Goal: Information Seeking & Learning: Learn about a topic

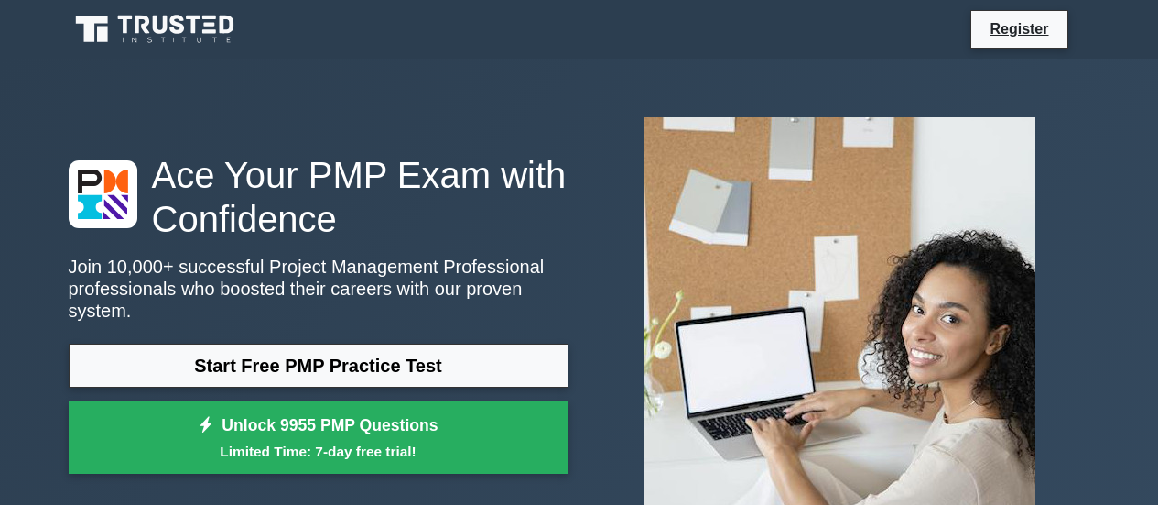
click at [687, 256] on img at bounding box center [840, 317] width 420 height 429
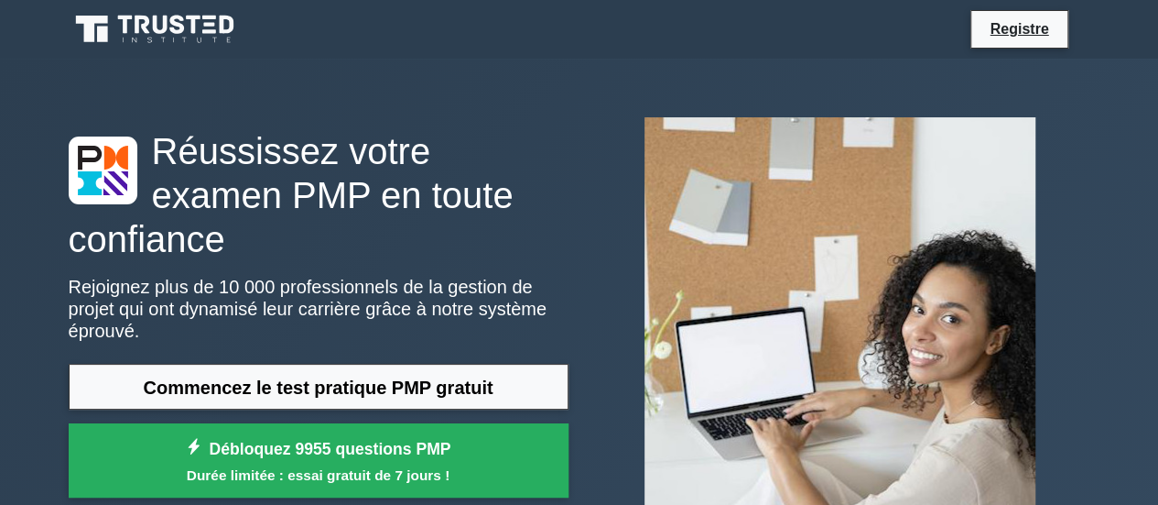
click at [581, 211] on div at bounding box center [841, 317] width 522 height 429
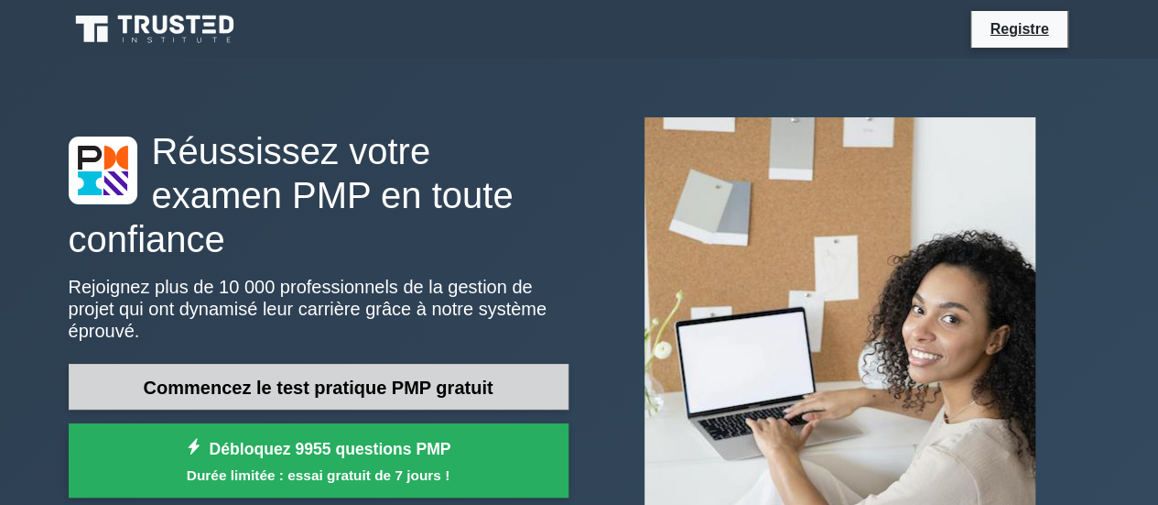
click at [497, 364] on link "Commencez le test pratique PMP gratuit" at bounding box center [319, 387] width 500 height 47
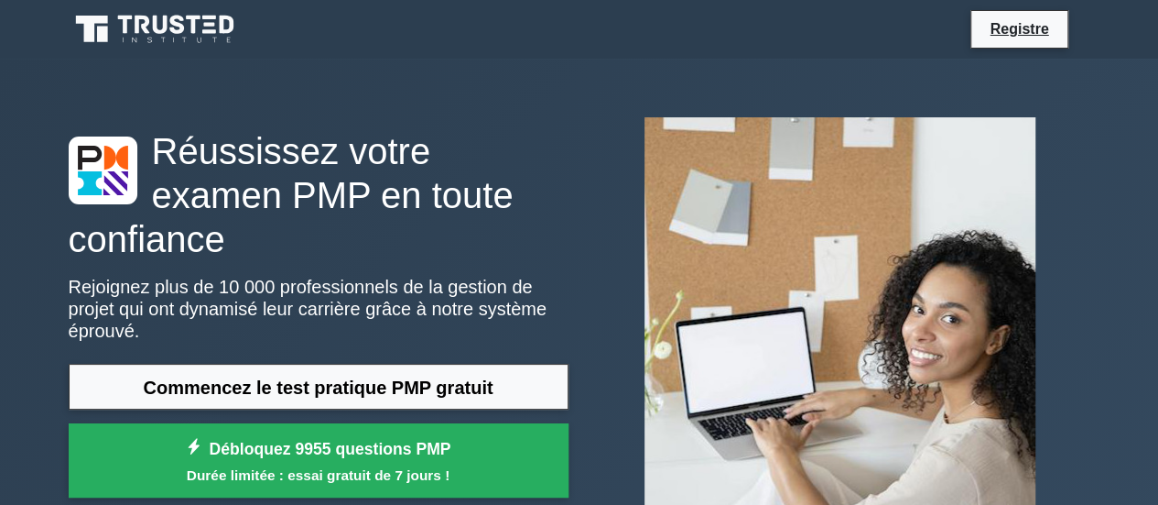
click at [556, 106] on div "Réussissez votre examen PMP en toute confiance Rejoignez plus de 10 000 profess…" at bounding box center [580, 317] width 1044 height 429
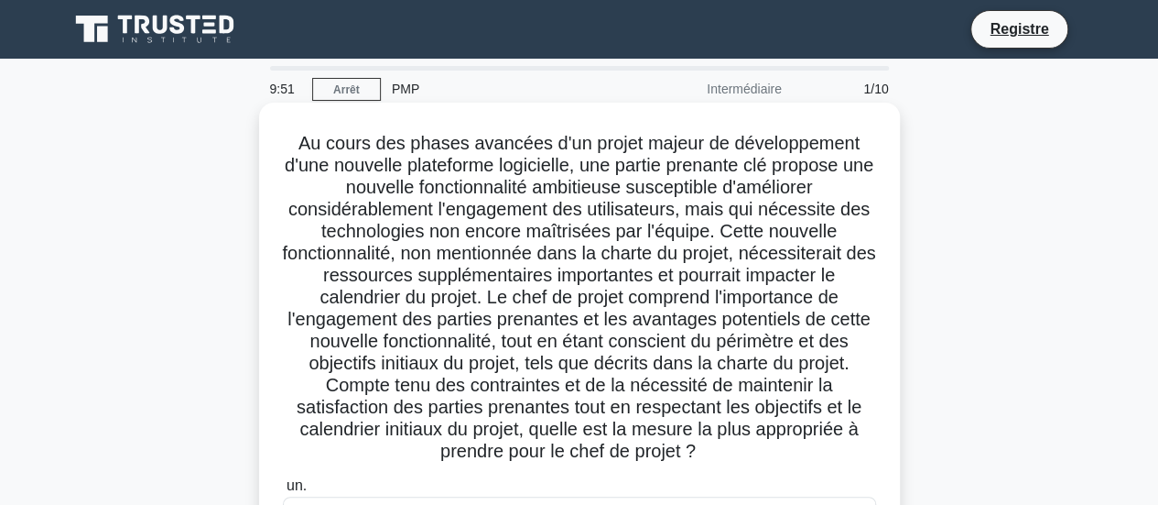
click at [581, 291] on font at bounding box center [578, 297] width 593 height 328
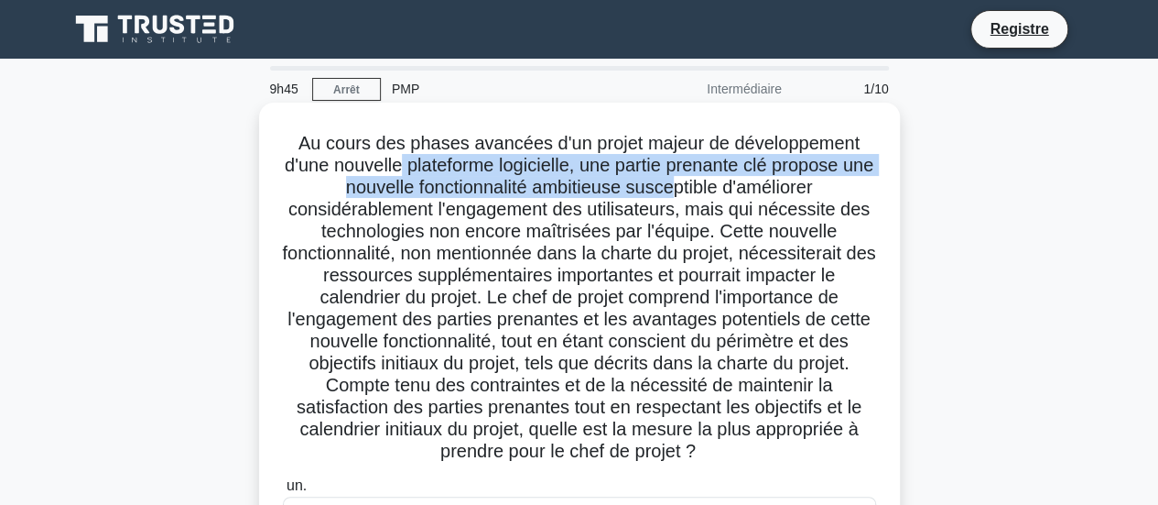
drag, startPoint x: 416, startPoint y: 170, endPoint x: 696, endPoint y: 178, distance: 280.3
click at [696, 178] on font at bounding box center [578, 297] width 593 height 328
click at [385, 191] on font at bounding box center [578, 297] width 593 height 328
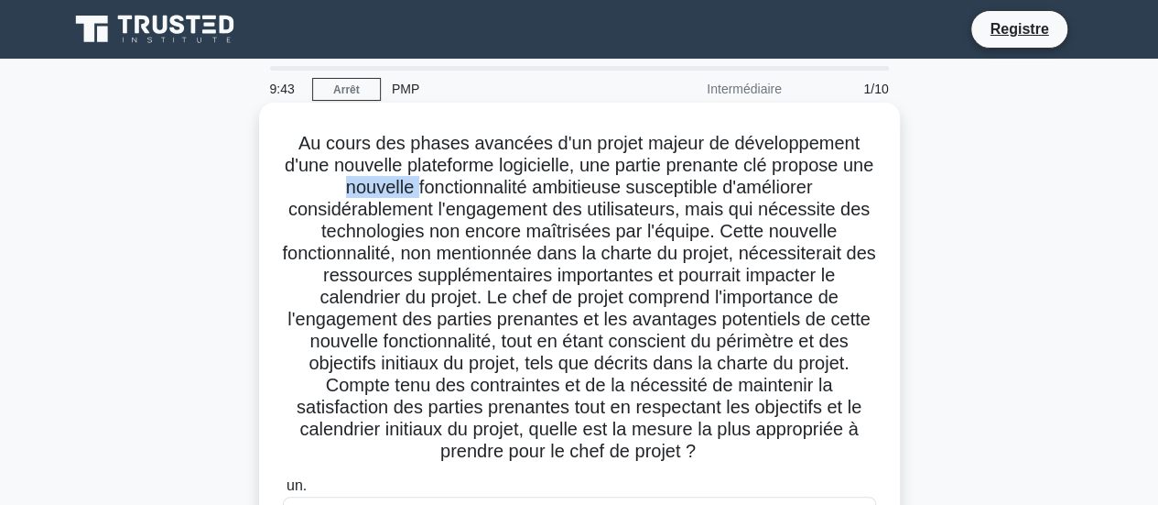
click at [385, 191] on font at bounding box center [578, 297] width 593 height 328
click at [694, 190] on font at bounding box center [578, 297] width 593 height 328
click at [469, 215] on font at bounding box center [578, 297] width 593 height 328
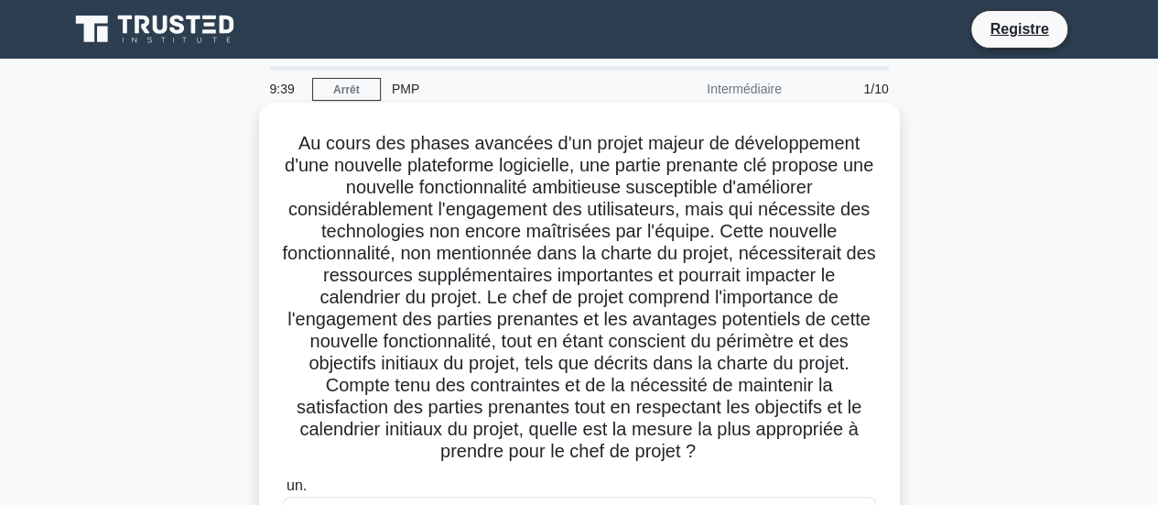
click at [636, 215] on font at bounding box center [578, 297] width 593 height 328
click at [725, 213] on font at bounding box center [578, 297] width 593 height 328
click at [767, 213] on font at bounding box center [578, 297] width 593 height 328
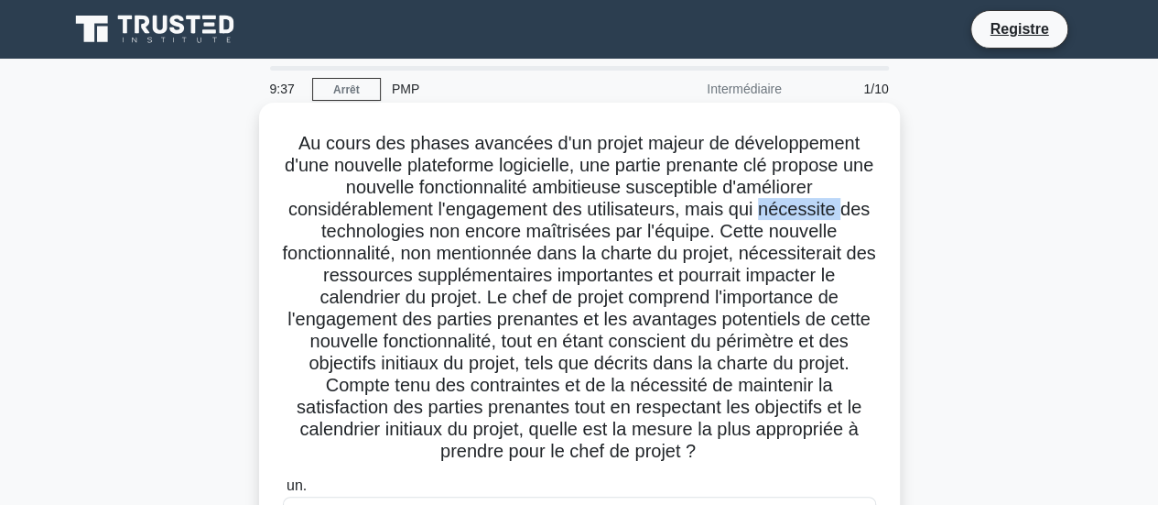
click at [767, 213] on font at bounding box center [578, 297] width 593 height 328
click at [484, 235] on font at bounding box center [578, 297] width 593 height 328
click at [738, 234] on font at bounding box center [578, 297] width 593 height 328
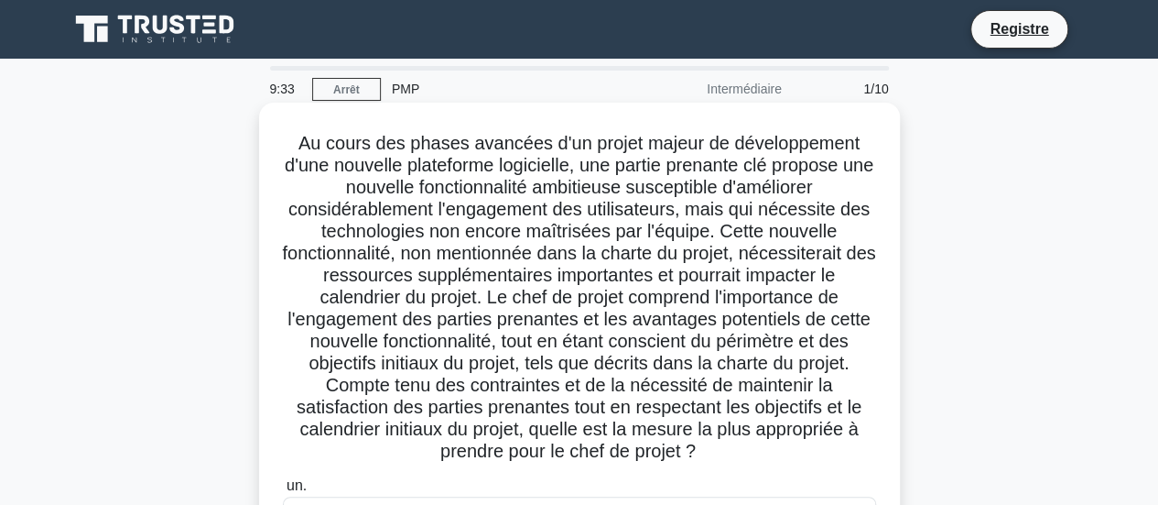
click at [487, 254] on font at bounding box center [578, 297] width 593 height 328
click at [489, 253] on font at bounding box center [578, 297] width 593 height 328
click at [593, 256] on font at bounding box center [578, 297] width 593 height 328
click at [686, 256] on font at bounding box center [578, 297] width 593 height 328
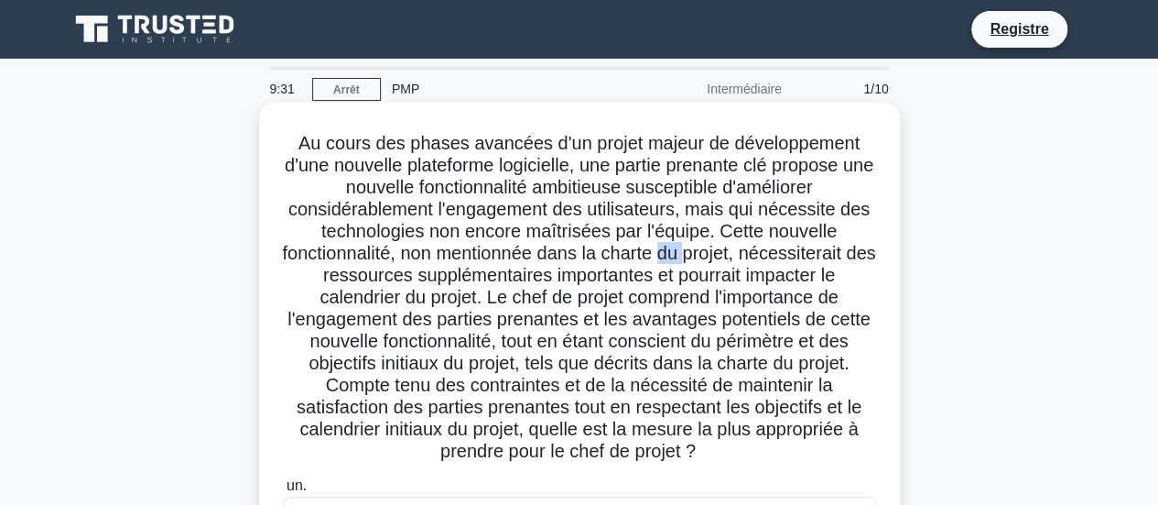
click at [686, 256] on font at bounding box center [578, 297] width 593 height 328
click at [374, 279] on font at bounding box center [578, 297] width 593 height 328
click at [540, 274] on font at bounding box center [578, 297] width 593 height 328
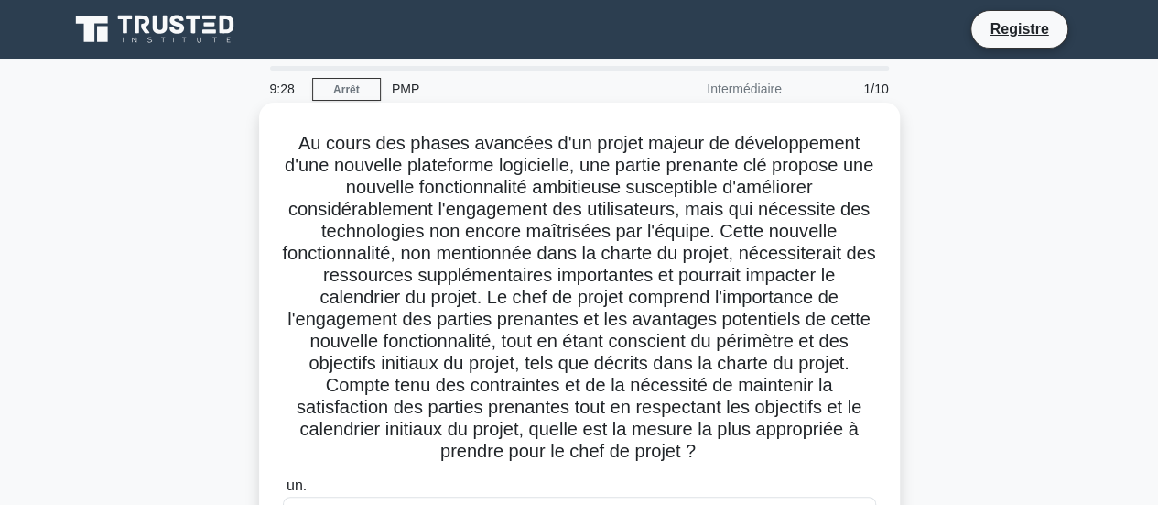
click at [630, 270] on font at bounding box center [578, 297] width 593 height 328
click at [710, 274] on font at bounding box center [578, 297] width 593 height 328
click at [449, 294] on font at bounding box center [578, 297] width 593 height 328
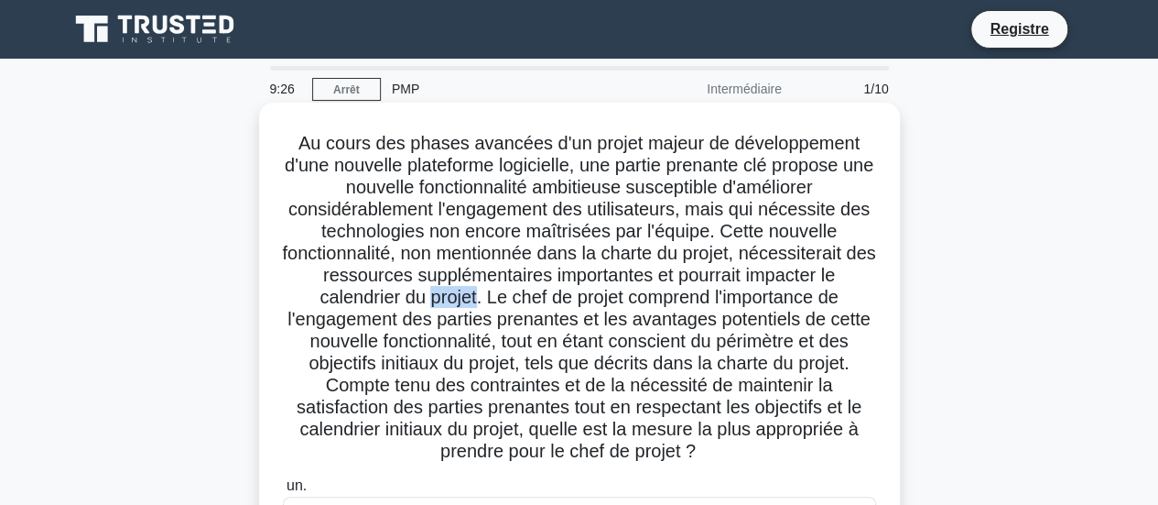
click at [449, 294] on font at bounding box center [578, 297] width 593 height 328
click at [538, 297] on font at bounding box center [578, 297] width 593 height 328
click at [647, 298] on font at bounding box center [578, 297] width 593 height 328
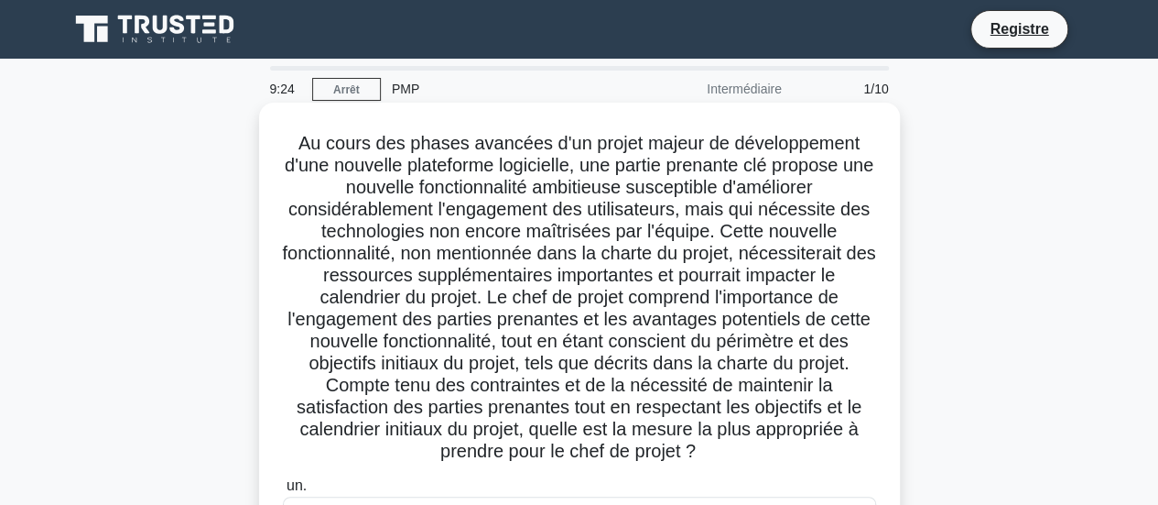
click at [362, 318] on font at bounding box center [578, 297] width 593 height 328
drag, startPoint x: 362, startPoint y: 318, endPoint x: 408, endPoint y: 318, distance: 46.7
click at [363, 318] on font at bounding box center [578, 297] width 593 height 328
click at [538, 332] on font at bounding box center [578, 297] width 593 height 328
click at [543, 332] on font at bounding box center [578, 297] width 593 height 328
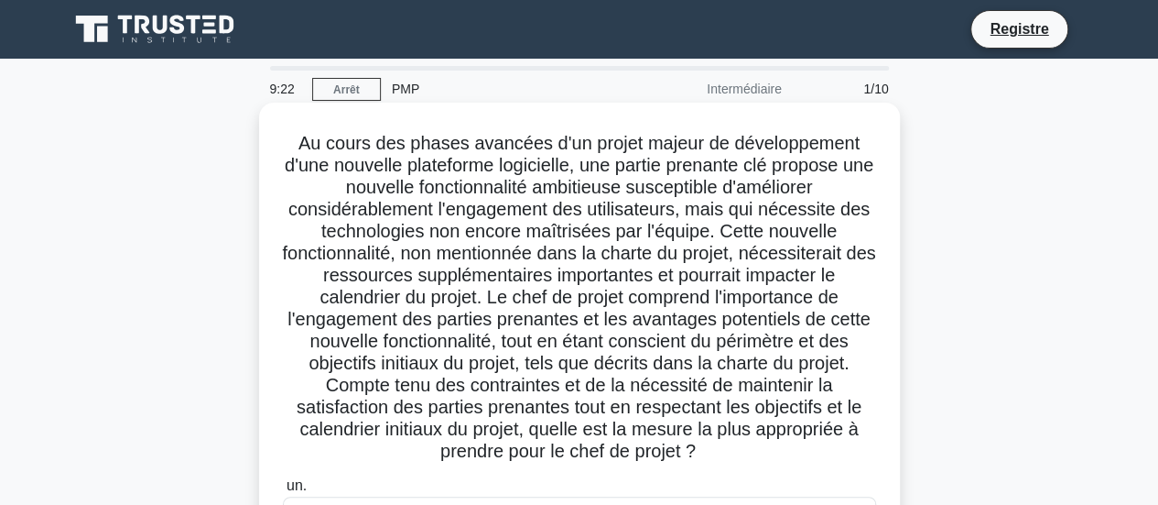
click at [652, 318] on font at bounding box center [578, 297] width 593 height 328
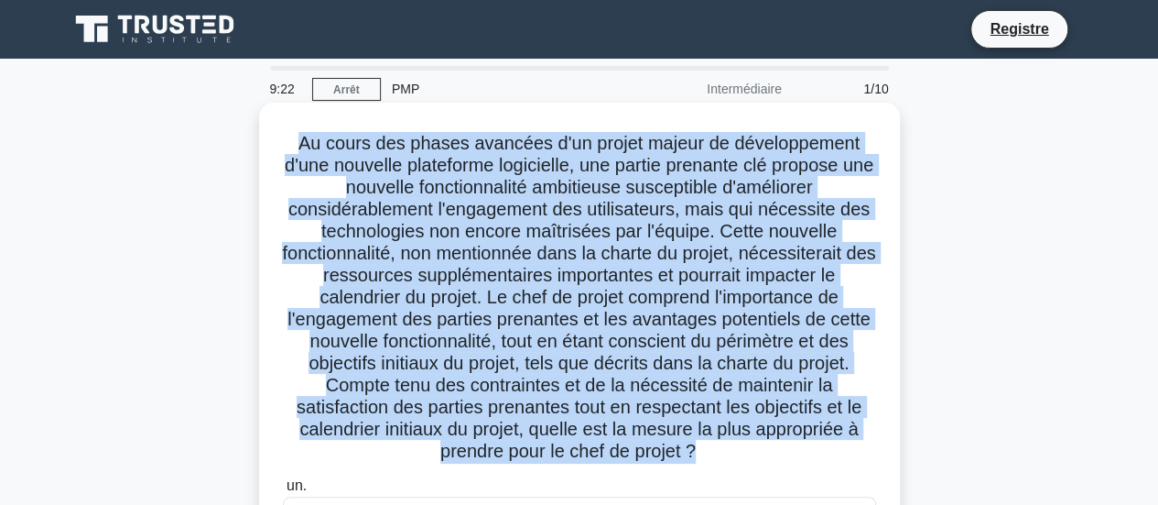
click at [653, 318] on font at bounding box center [578, 297] width 593 height 328
click at [434, 347] on font at bounding box center [578, 297] width 593 height 328
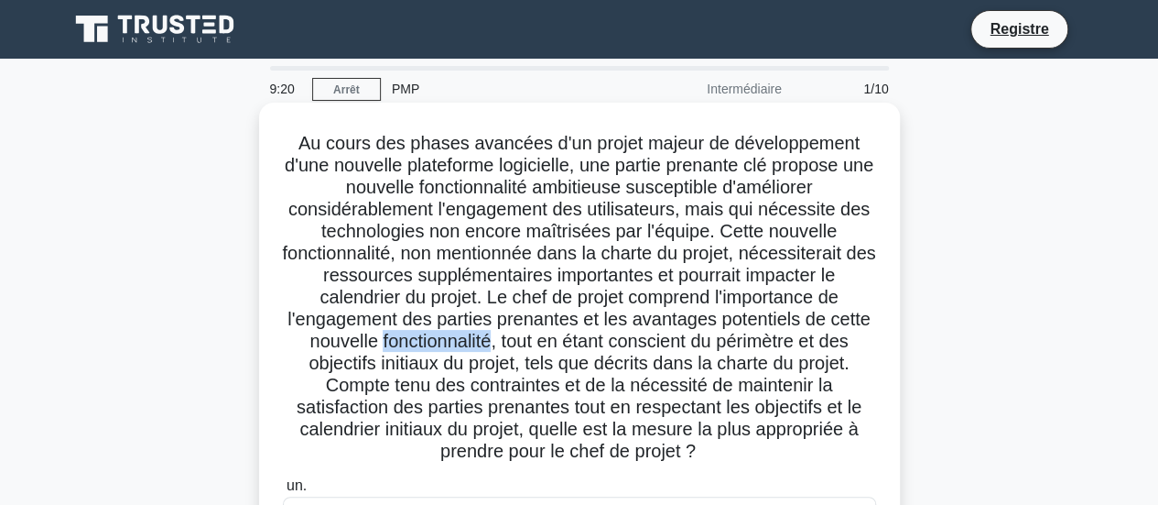
click at [434, 347] on font at bounding box center [578, 297] width 593 height 328
click at [581, 347] on font at bounding box center [578, 297] width 593 height 328
click at [584, 347] on font at bounding box center [578, 297] width 593 height 328
click at [636, 342] on font at bounding box center [578, 297] width 593 height 328
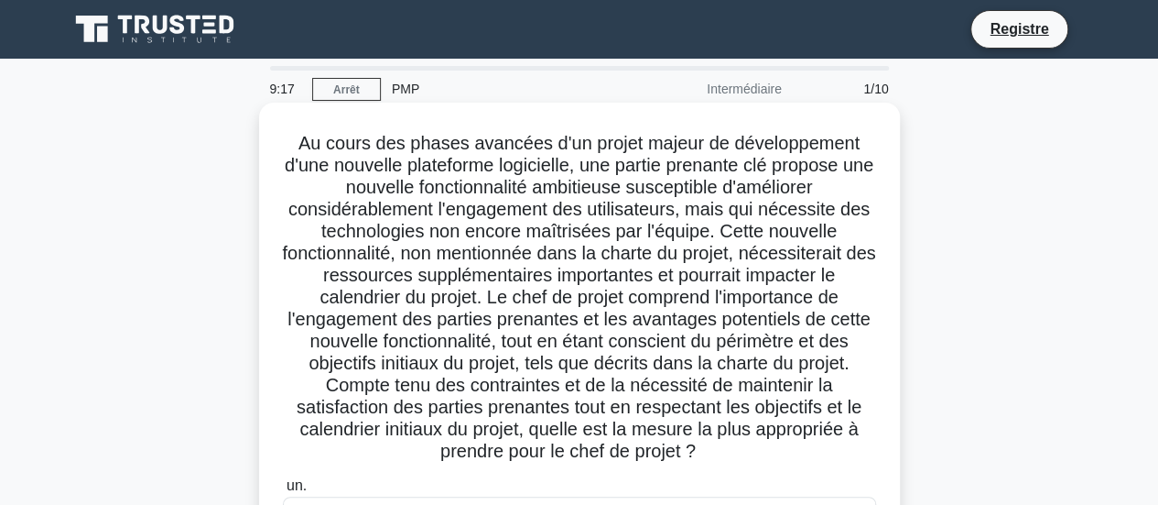
click at [416, 366] on font at bounding box center [578, 297] width 593 height 328
click at [412, 385] on font at bounding box center [578, 297] width 593 height 328
click at [541, 386] on font at bounding box center [578, 297] width 593 height 328
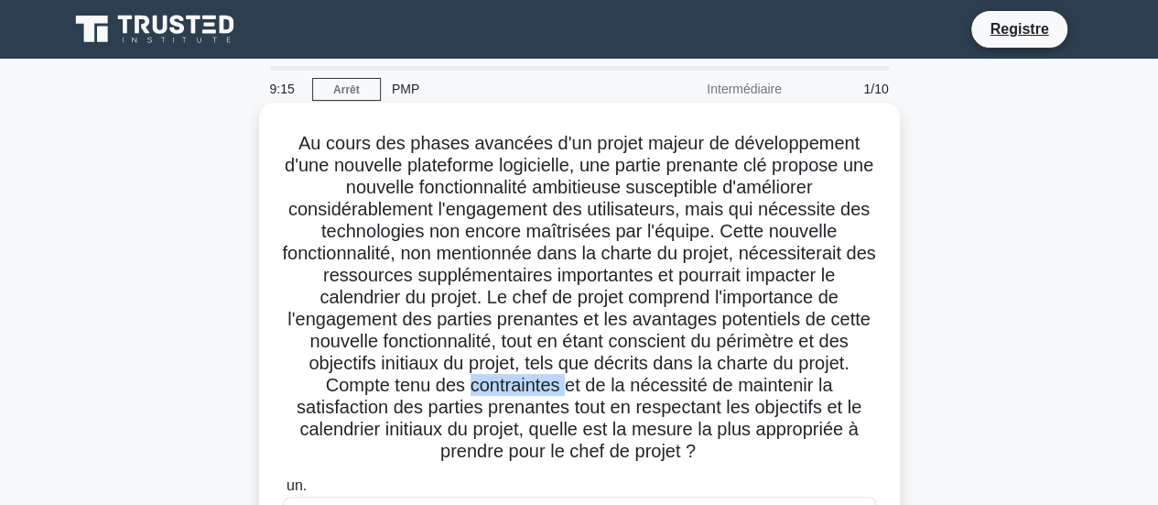
click at [541, 386] on font at bounding box center [578, 297] width 593 height 328
click at [623, 387] on font at bounding box center [578, 297] width 593 height 328
click at [513, 406] on font at bounding box center [578, 297] width 593 height 328
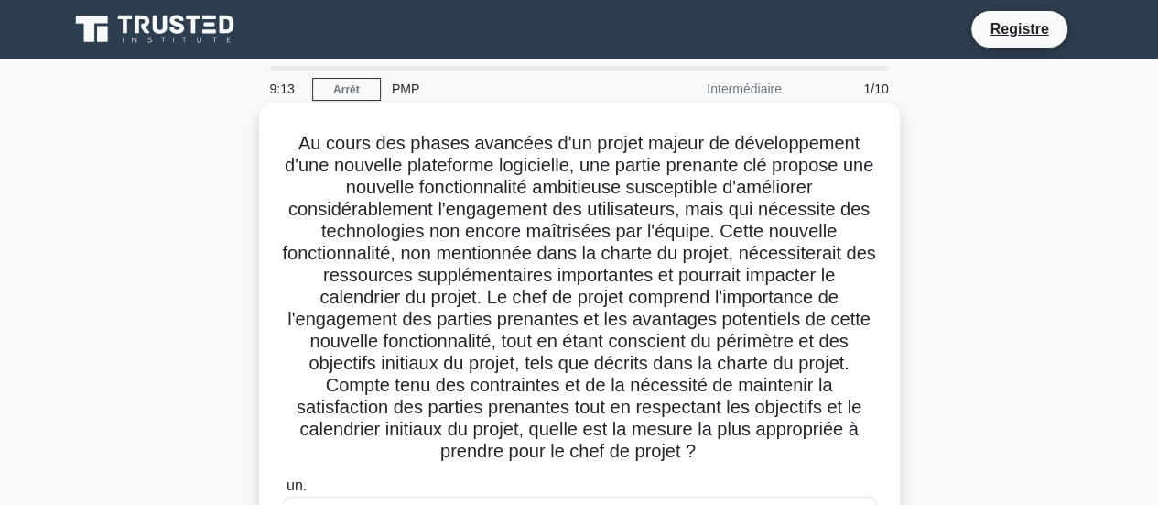
click at [614, 413] on font at bounding box center [578, 297] width 593 height 328
click at [615, 411] on font at bounding box center [578, 297] width 593 height 328
click at [421, 436] on font at bounding box center [578, 297] width 593 height 328
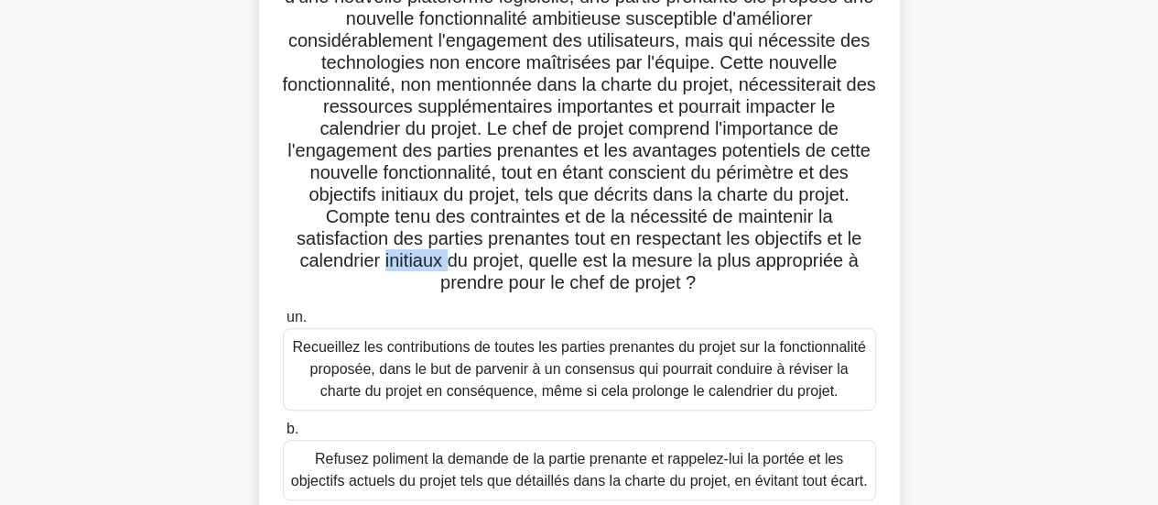
scroll to position [183, 0]
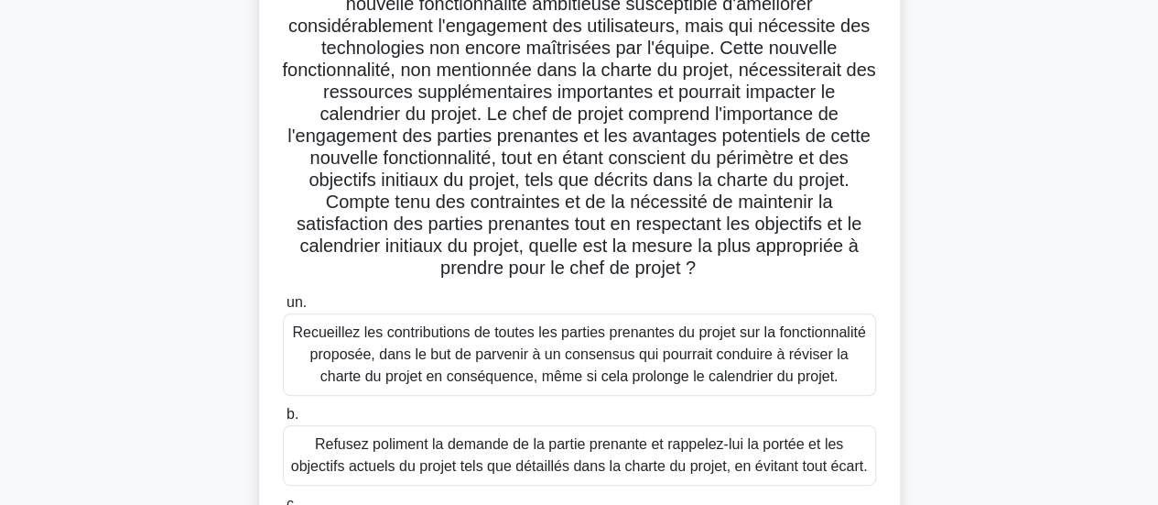
click at [619, 252] on font at bounding box center [578, 114] width 593 height 328
click at [620, 252] on font at bounding box center [578, 114] width 593 height 328
click at [608, 266] on font at bounding box center [578, 114] width 593 height 328
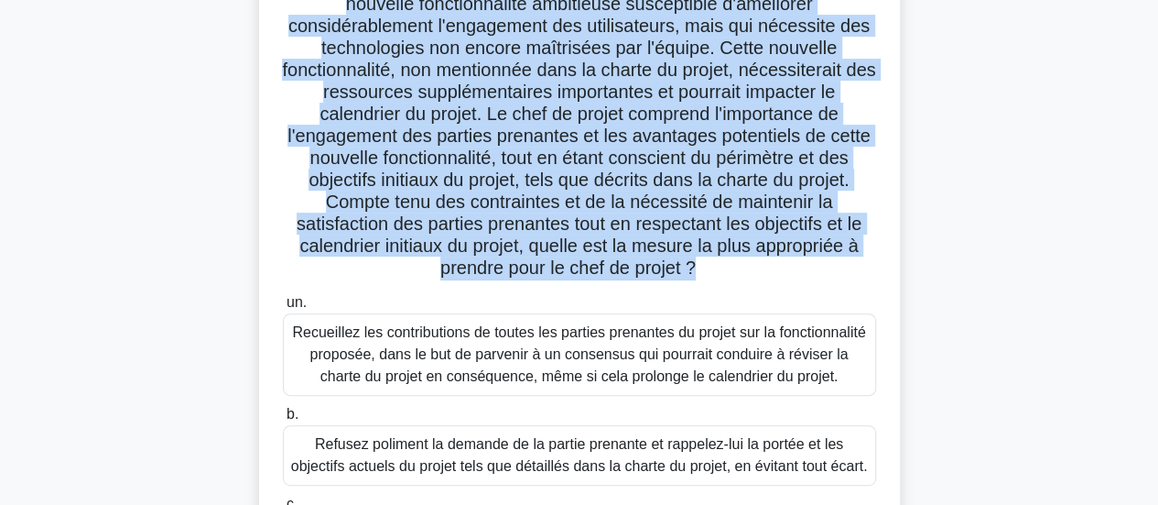
click at [608, 266] on font at bounding box center [578, 114] width 593 height 328
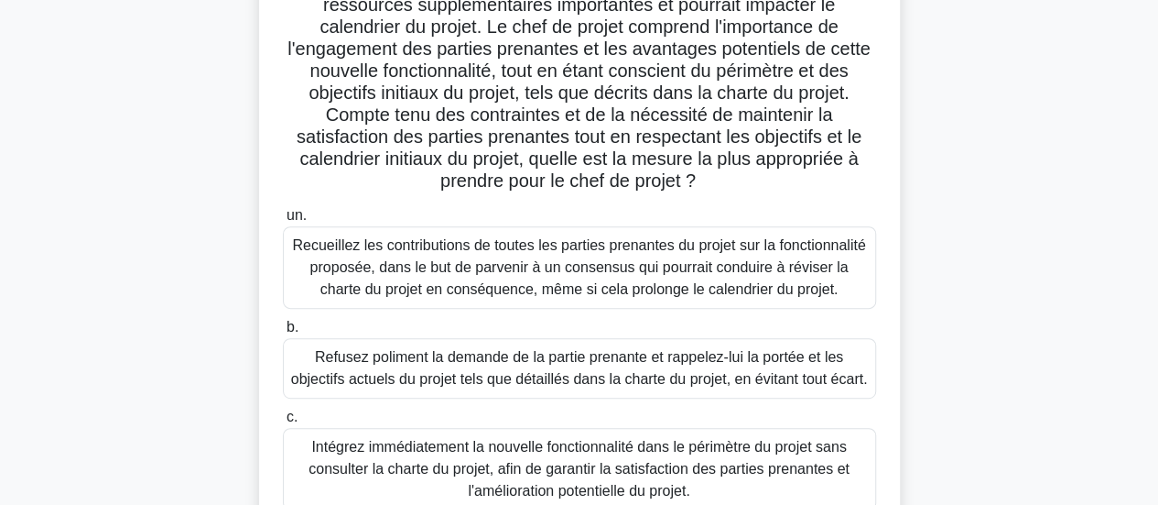
click at [125, 272] on div ".spinner_0XTQ{transform-origin:center;animation:spinner_y6GP .75s linear infini…" at bounding box center [580, 250] width 1044 height 837
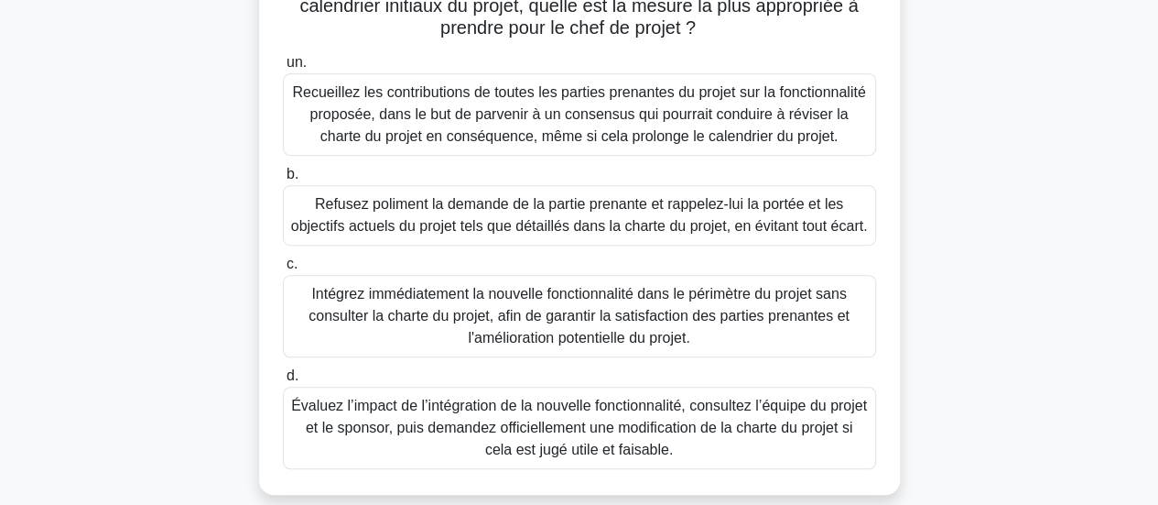
scroll to position [393, 0]
